Goal: Task Accomplishment & Management: Complete application form

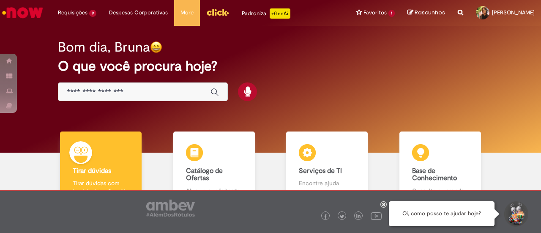
click at [124, 86] on div "Global" at bounding box center [143, 91] width 170 height 19
click at [121, 99] on div "Global" at bounding box center [143, 91] width 170 height 19
click at [120, 95] on body "Pular para o conteúdo da página Requisições 9 Exibir Todas as Solicitações Banc…" at bounding box center [270, 116] width 541 height 233
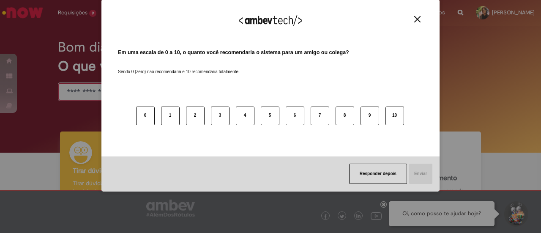
click at [417, 18] on img "Close" at bounding box center [417, 19] width 6 height 6
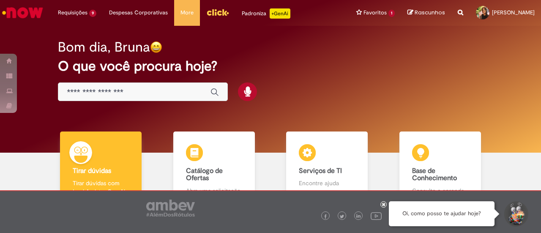
click at [127, 93] on input "Basta digitar aqui" at bounding box center [134, 93] width 135 height 10
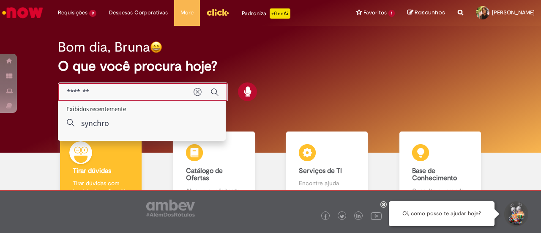
type input "*******"
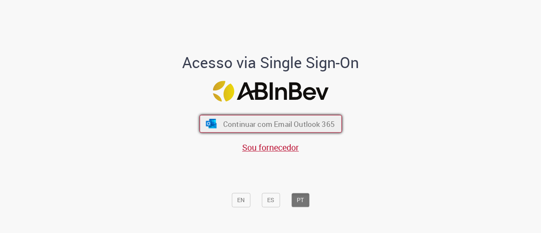
click at [305, 130] on button "Continuar com Email Outlook 365" at bounding box center [271, 124] width 142 height 18
